Goal: Navigation & Orientation: Find specific page/section

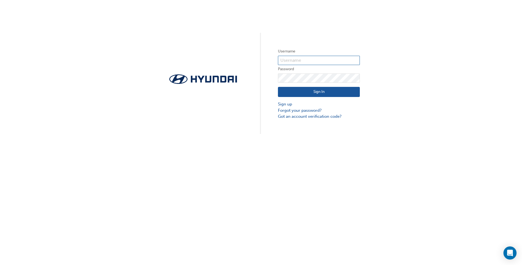
type input "34631"
click at [343, 95] on button "Sign In" at bounding box center [319, 92] width 82 height 10
